Goal: Task Accomplishment & Management: Manage account settings

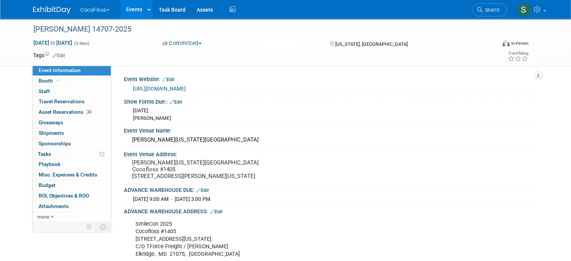
click at [108, 8] on button "CocoFloss" at bounding box center [99, 8] width 39 height 17
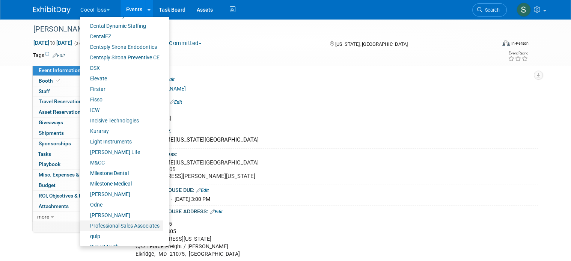
scroll to position [123, 0]
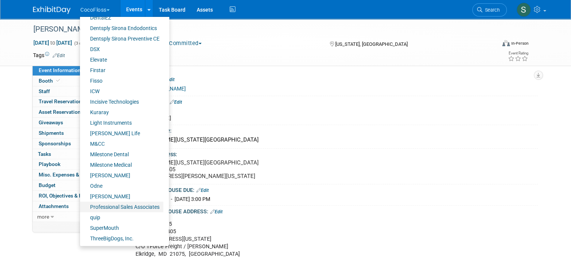
click at [113, 209] on link "Professional Sales Associates" at bounding box center [121, 207] width 83 height 11
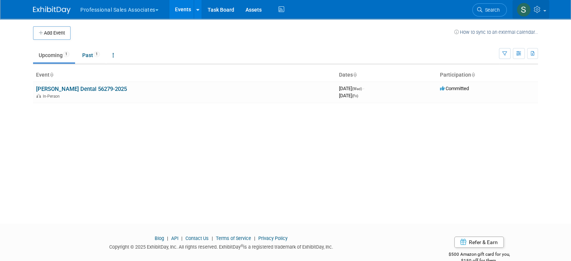
click at [542, 12] on icon at bounding box center [538, 9] width 9 height 7
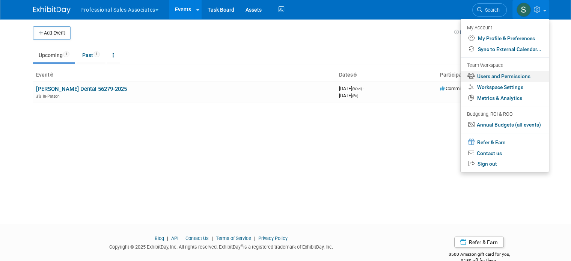
click at [513, 80] on link "Users and Permissions" at bounding box center [504, 76] width 88 height 11
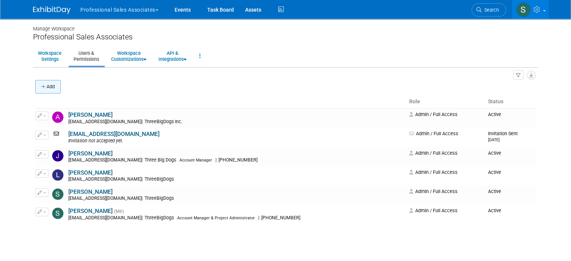
click at [40, 88] on button "Add" at bounding box center [48, 87] width 26 height 14
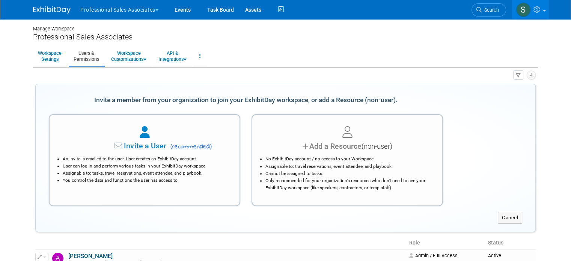
drag, startPoint x: 159, startPoint y: 138, endPoint x: 175, endPoint y: 133, distance: 16.8
click at [159, 138] on div at bounding box center [144, 132] width 171 height 17
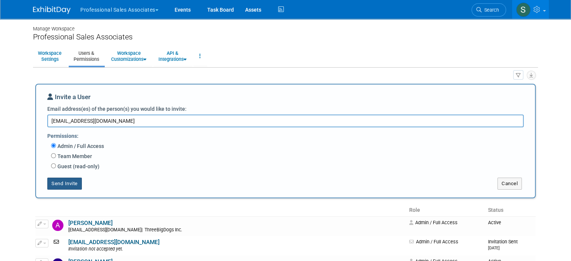
type textarea "[EMAIL_ADDRESS][DOMAIN_NAME]"
click at [59, 184] on button "Send Invite" at bounding box center [64, 183] width 35 height 12
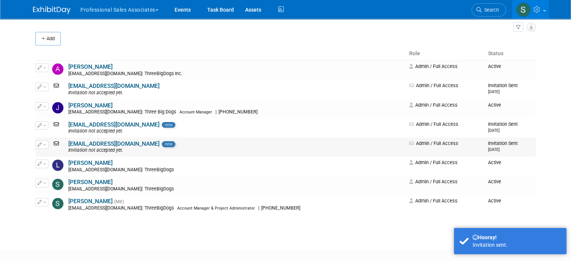
scroll to position [50, 0]
